Goal: Task Accomplishment & Management: Complete application form

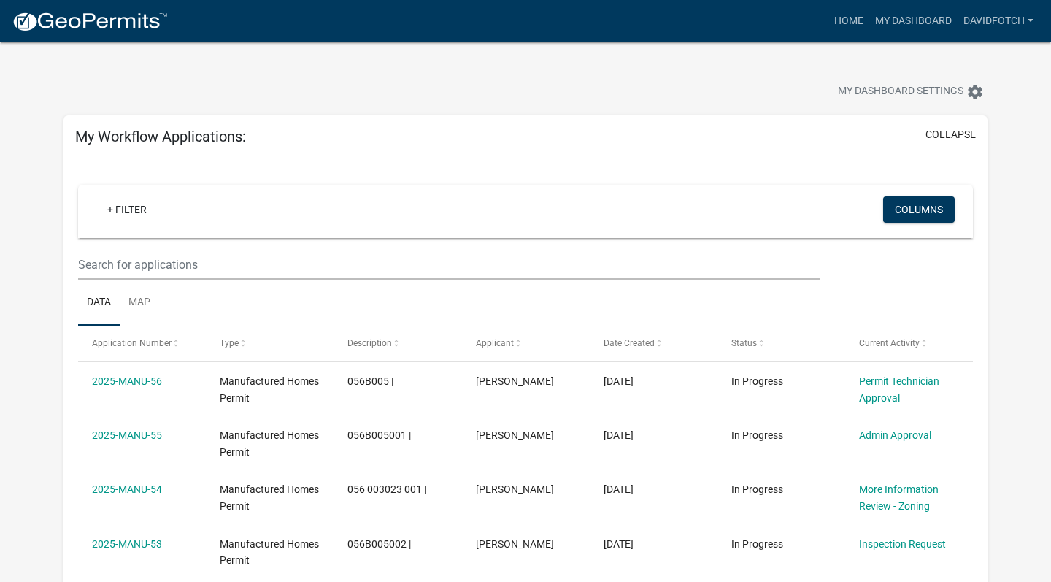
scroll to position [223, 37]
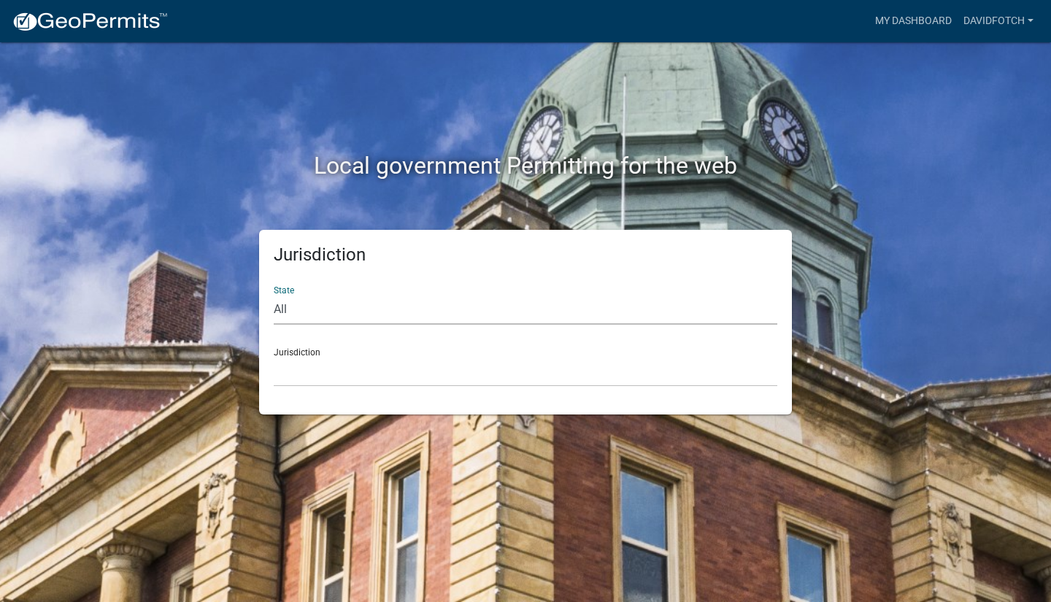
select select "[US_STATE]"
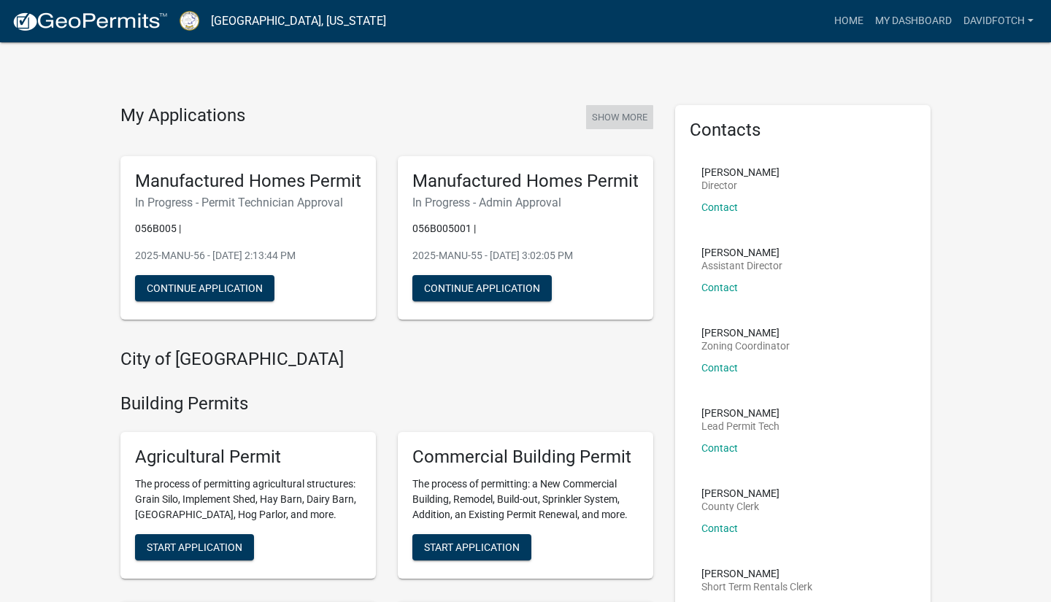
click at [615, 117] on button "Show More" at bounding box center [619, 117] width 67 height 24
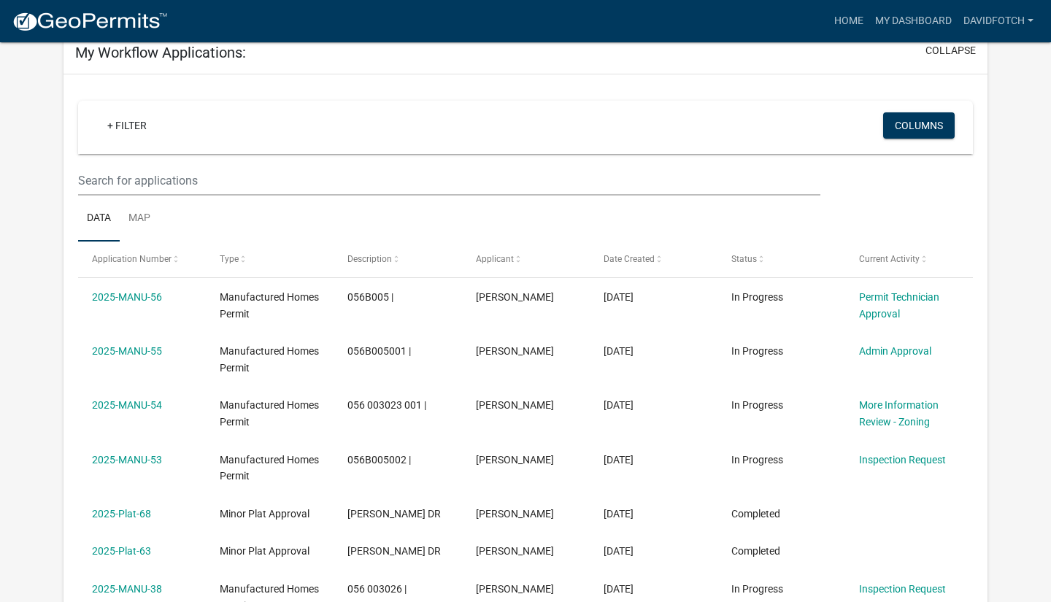
scroll to position [114, 0]
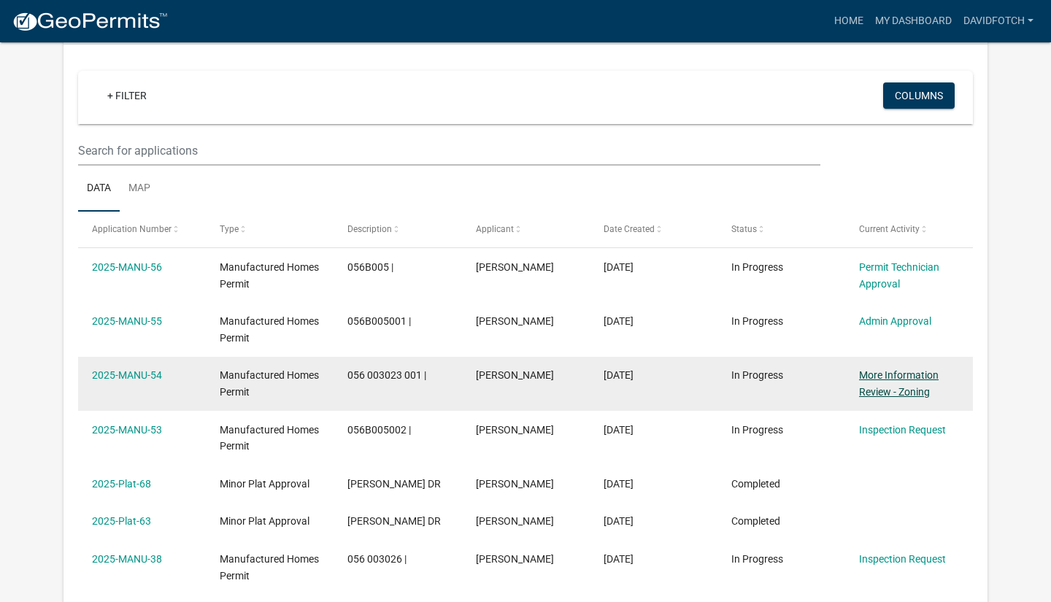
click at [896, 389] on link "More Information Review - Zoning" at bounding box center [899, 383] width 80 height 28
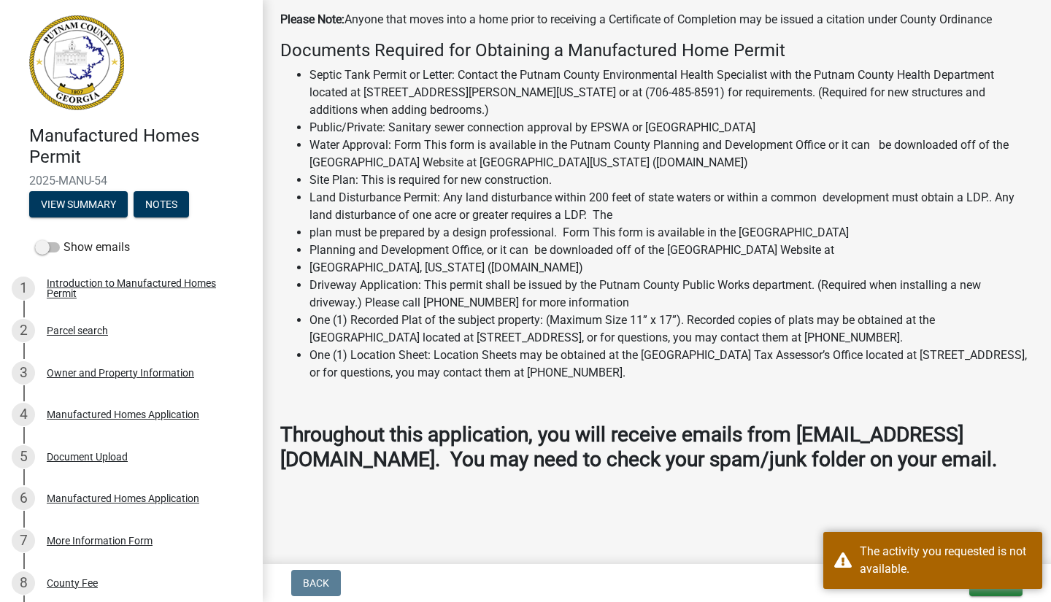
scroll to position [1700, 0]
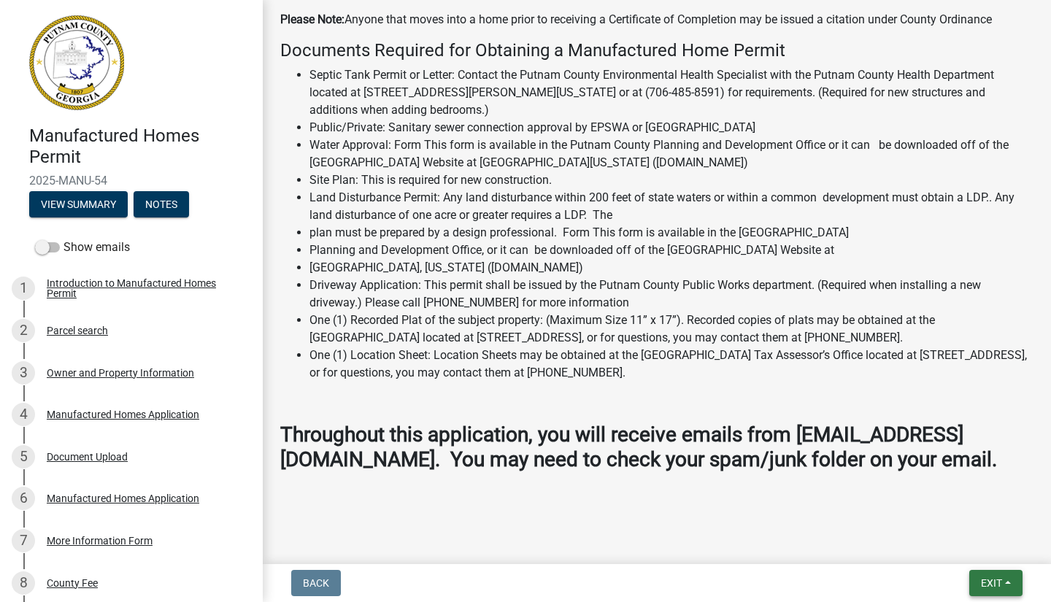
click at [995, 587] on span "Exit" at bounding box center [991, 584] width 21 height 12
click at [982, 550] on button "Save & Exit" at bounding box center [965, 545] width 117 height 35
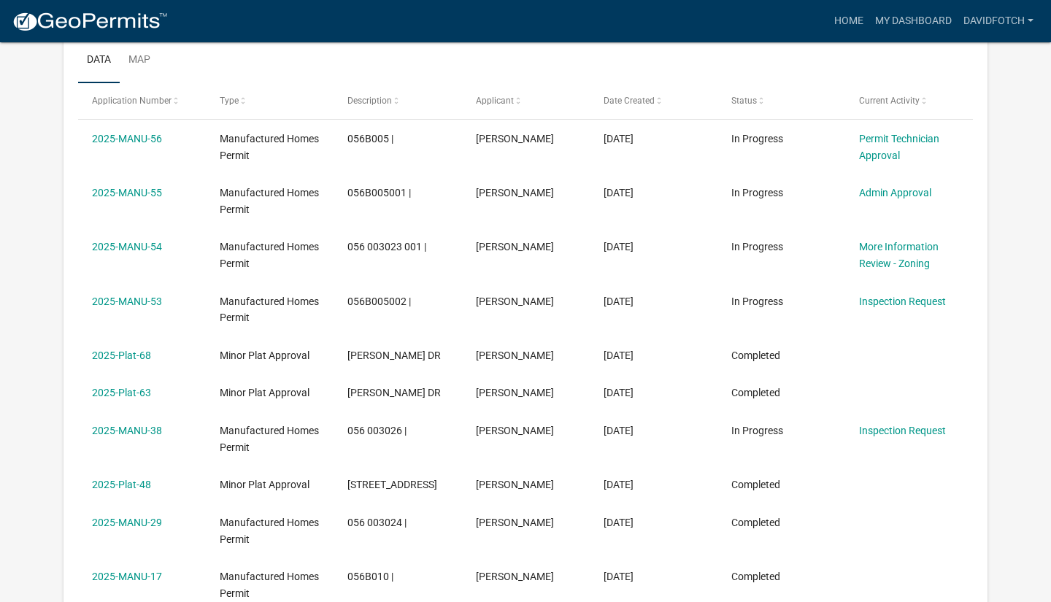
scroll to position [239, 0]
